Goal: Information Seeking & Learning: Check status

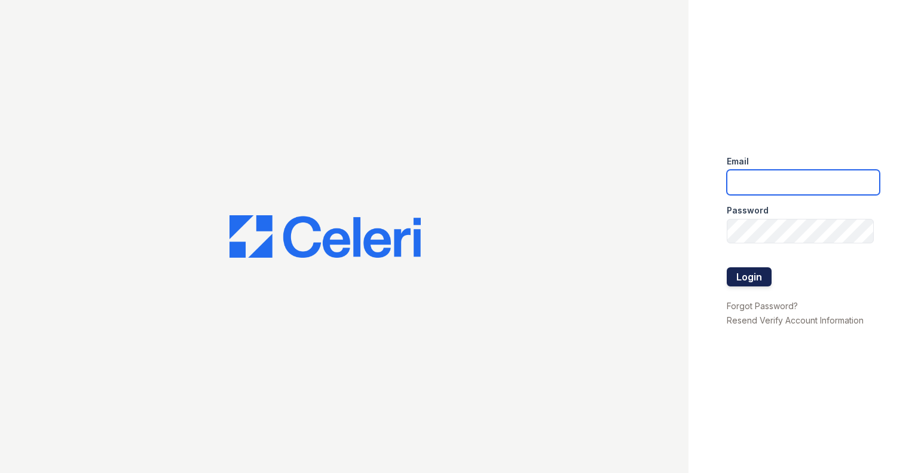
type input "[DOMAIN_NAME][EMAIL_ADDRESS][DOMAIN_NAME]"
click at [738, 277] on button "Login" at bounding box center [749, 276] width 45 height 19
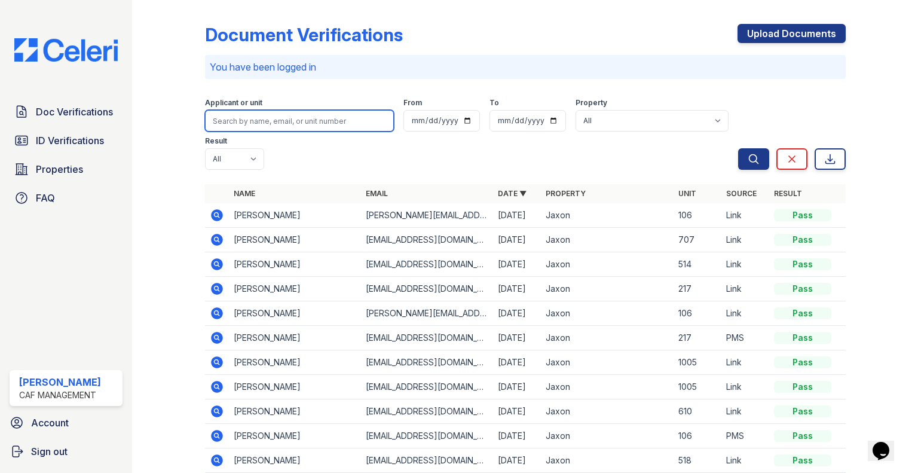
click at [237, 122] on input "search" at bounding box center [299, 121] width 189 height 22
type input "[PERSON_NAME]"
click at [738, 148] on button "Search" at bounding box center [753, 159] width 31 height 22
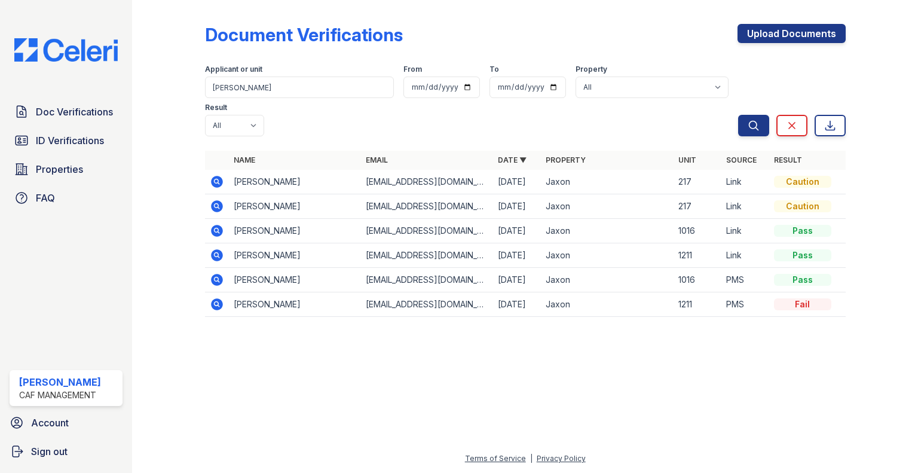
click at [216, 228] on icon at bounding box center [216, 229] width 3 height 3
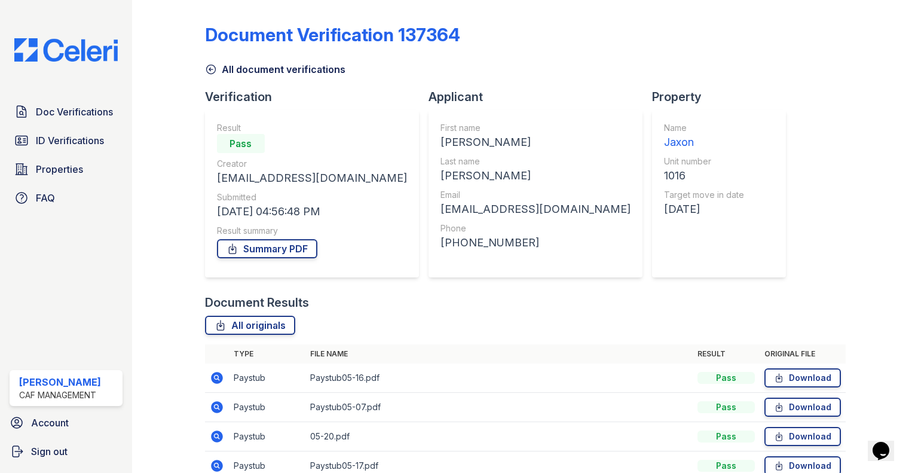
scroll to position [60, 0]
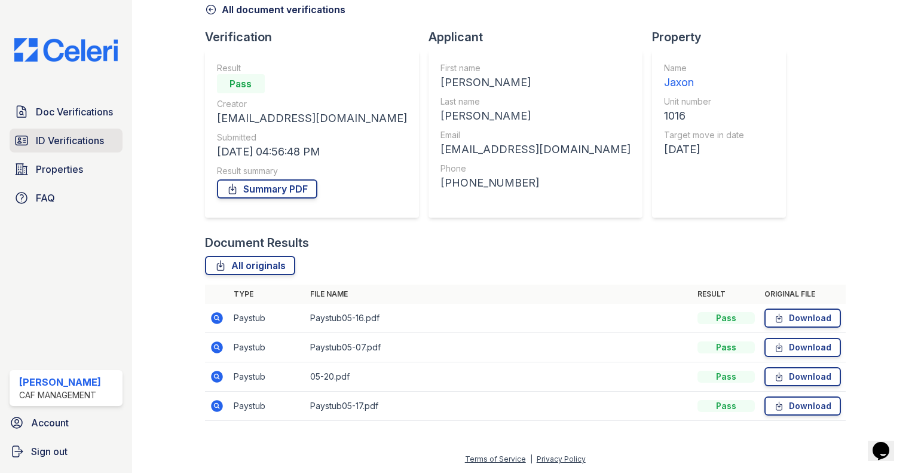
click at [52, 142] on span "ID Verifications" at bounding box center [70, 140] width 68 height 14
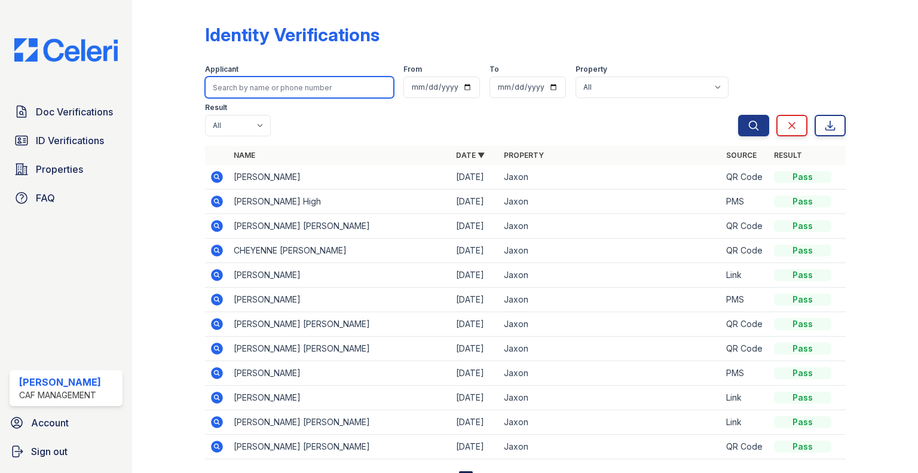
click at [249, 97] on input "search" at bounding box center [299, 88] width 189 height 22
type input "dean"
click at [738, 115] on button "Search" at bounding box center [753, 126] width 31 height 22
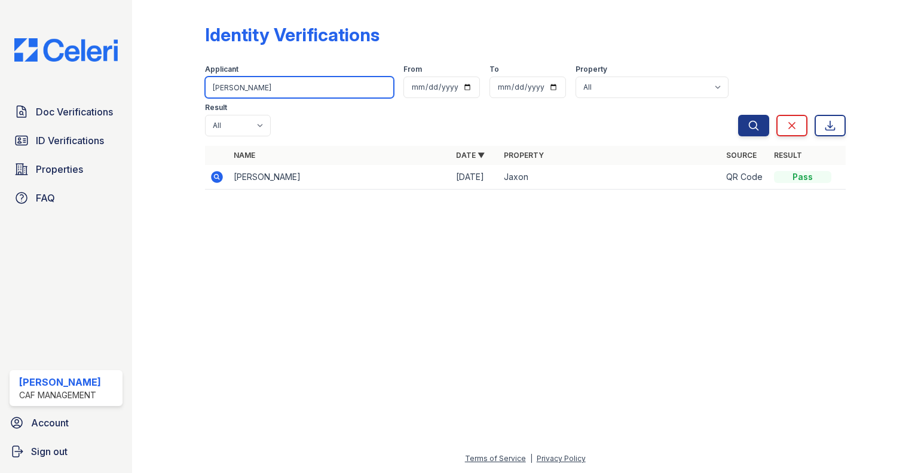
click at [252, 86] on input "dean" at bounding box center [299, 88] width 189 height 22
drag, startPoint x: 252, startPoint y: 86, endPoint x: 176, endPoint y: 82, distance: 76.0
click at [176, 82] on div "Identity Verifications Filter Applicant dean From To Property All Jaxon Result …" at bounding box center [525, 110] width 748 height 221
type input "dean"
click at [738, 115] on button "Search" at bounding box center [753, 126] width 31 height 22
